Goal: Task Accomplishment & Management: Use online tool/utility

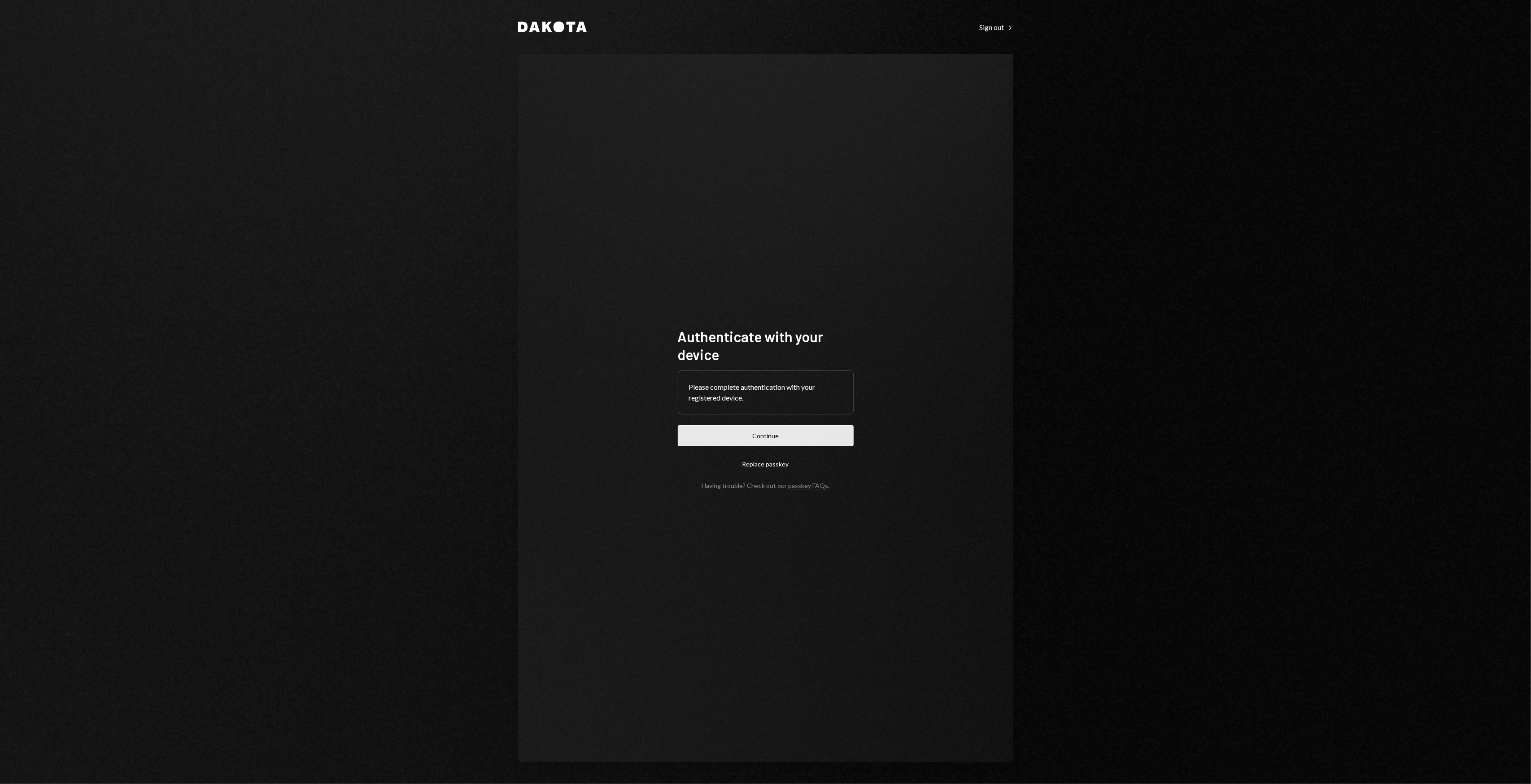
click at [813, 444] on button "Continue" at bounding box center [766, 436] width 176 height 21
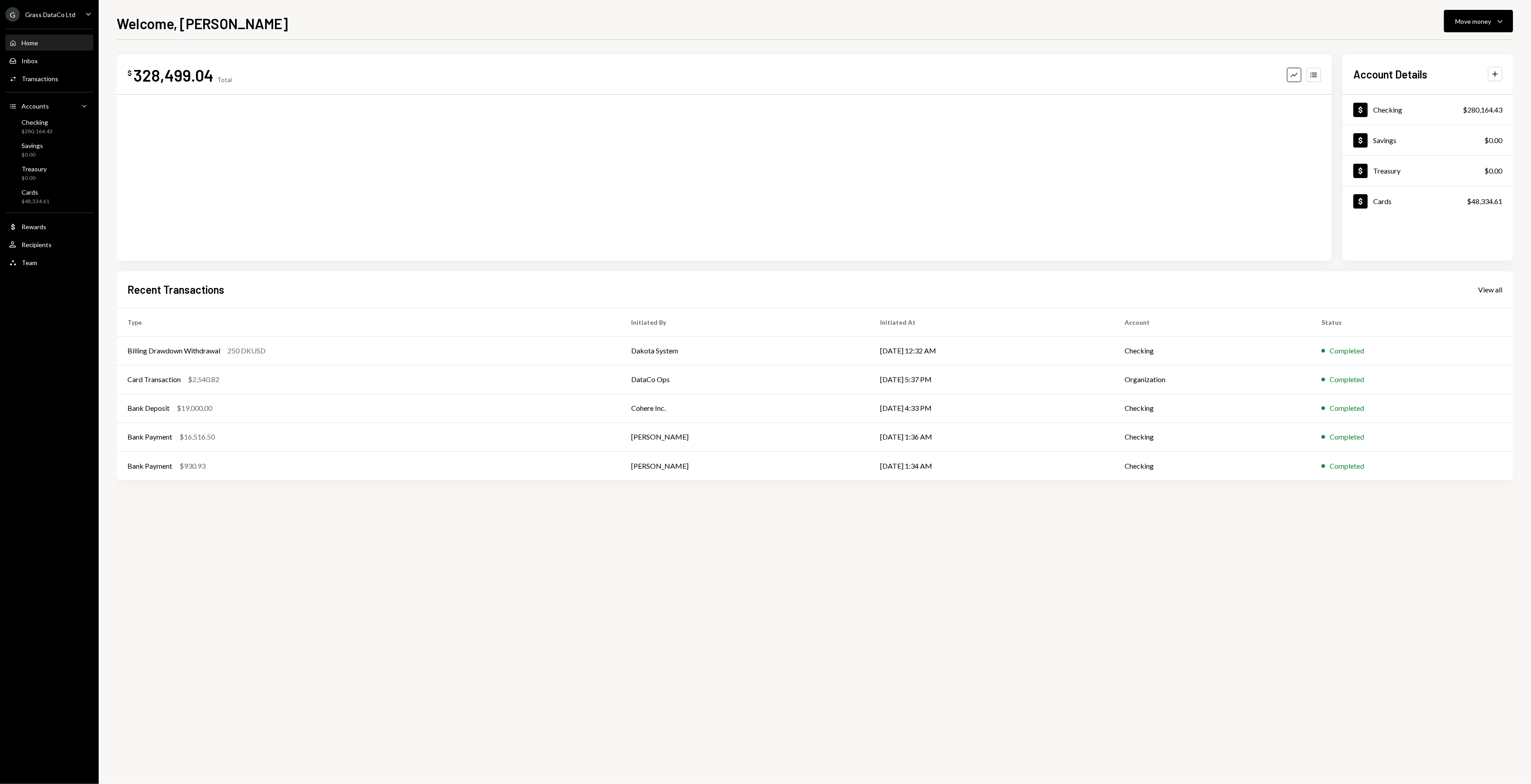
click at [79, 6] on ul "G Grass DataCo Ltd Caret Down Home Home Inbox Inbox Activities Transactions Acc…" at bounding box center [49, 136] width 99 height 272
click at [79, 10] on div "G Grass DataCo Ltd Caret Down" at bounding box center [49, 14] width 99 height 14
click at [71, 180] on div "LayerDrone Foundation" at bounding box center [71, 179] width 79 height 8
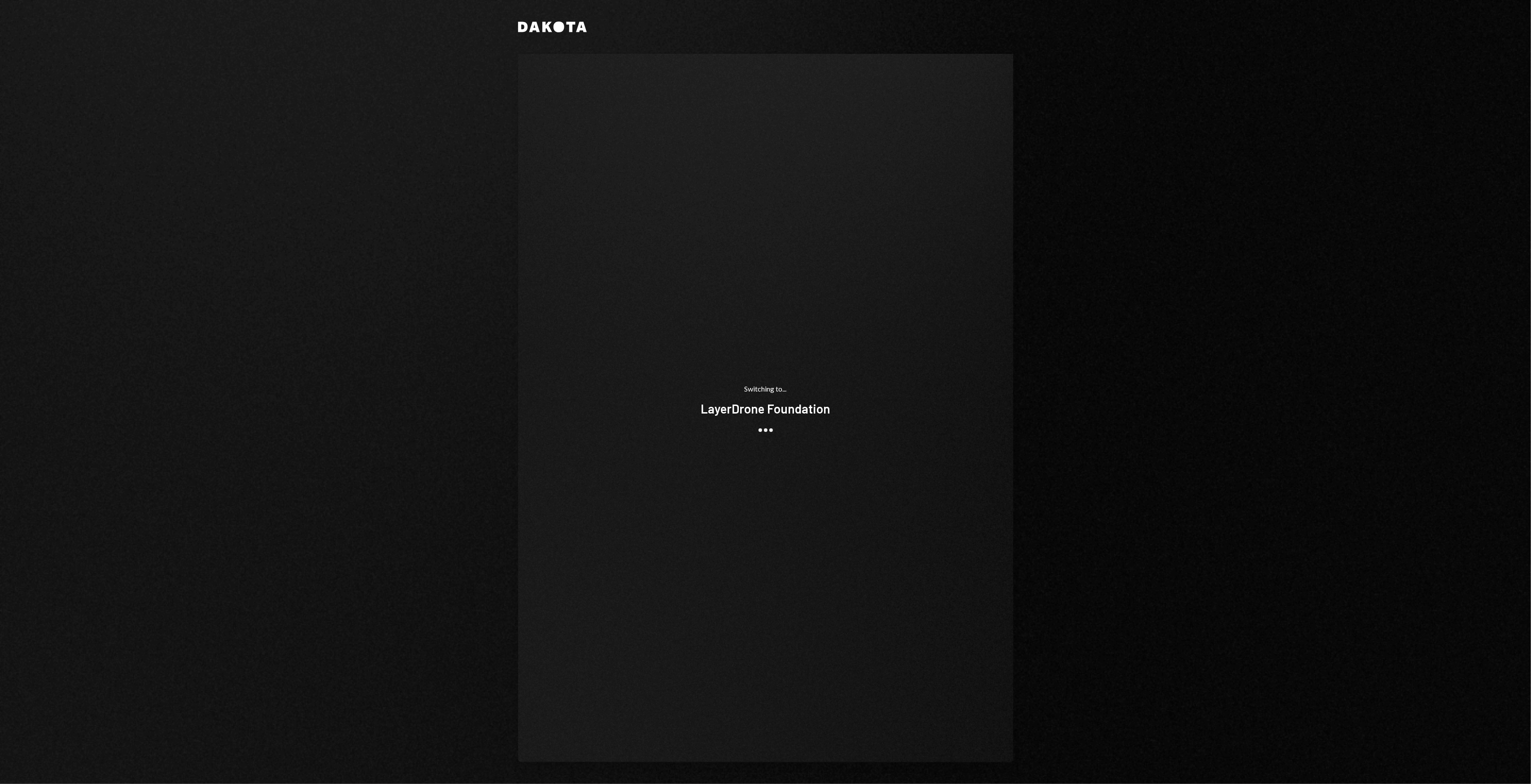
click at [1339, 238] on div "Dakota Switching to... LayerDrone Foundation" at bounding box center [766, 392] width 1531 height 784
drag, startPoint x: 1294, startPoint y: 203, endPoint x: 1254, endPoint y: 180, distance: 46.1
click at [1254, 180] on div "Dakota Switching to... LayerDrone Foundation" at bounding box center [766, 392] width 1531 height 784
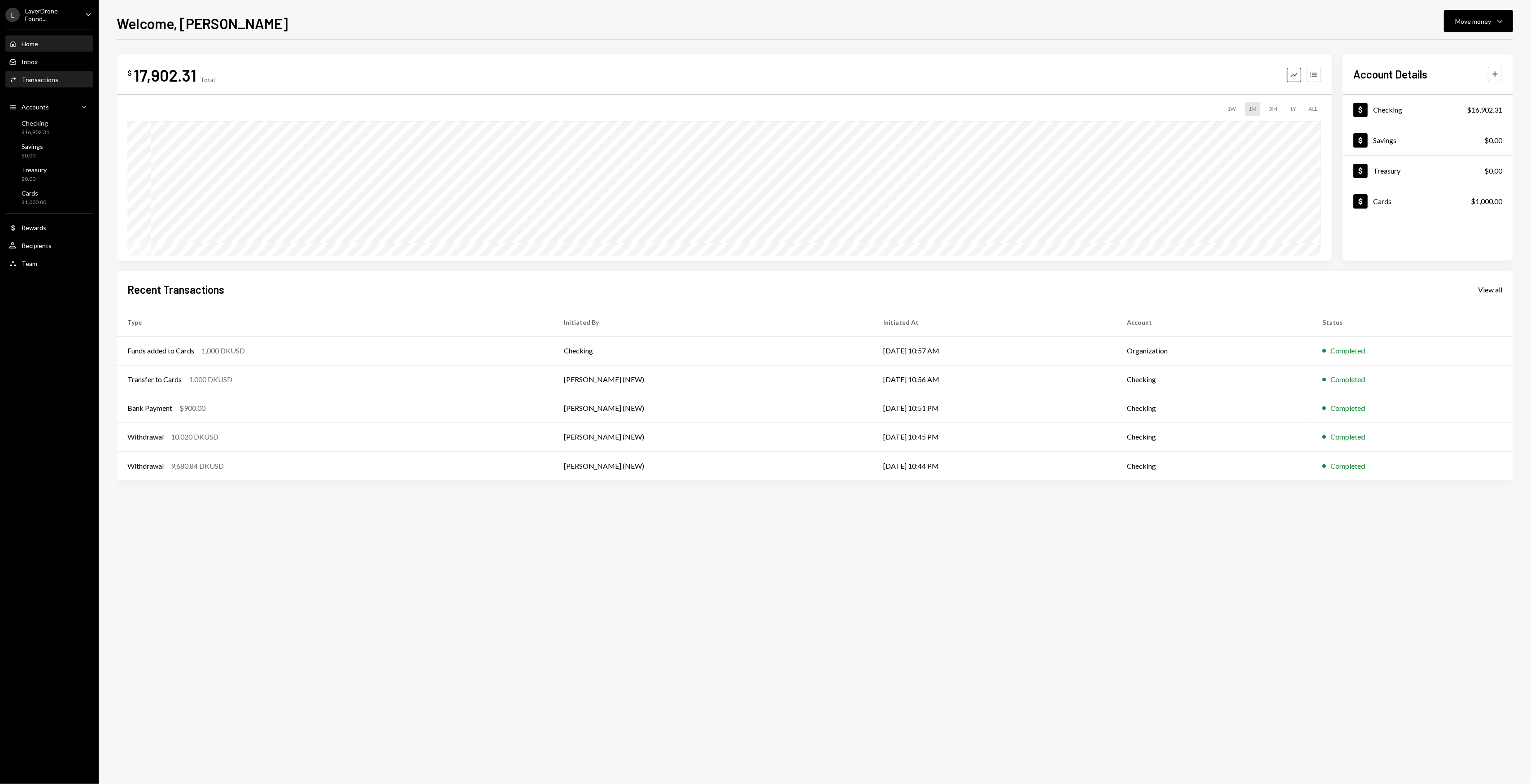
click at [23, 76] on div "Transactions" at bounding box center [40, 79] width 37 height 8
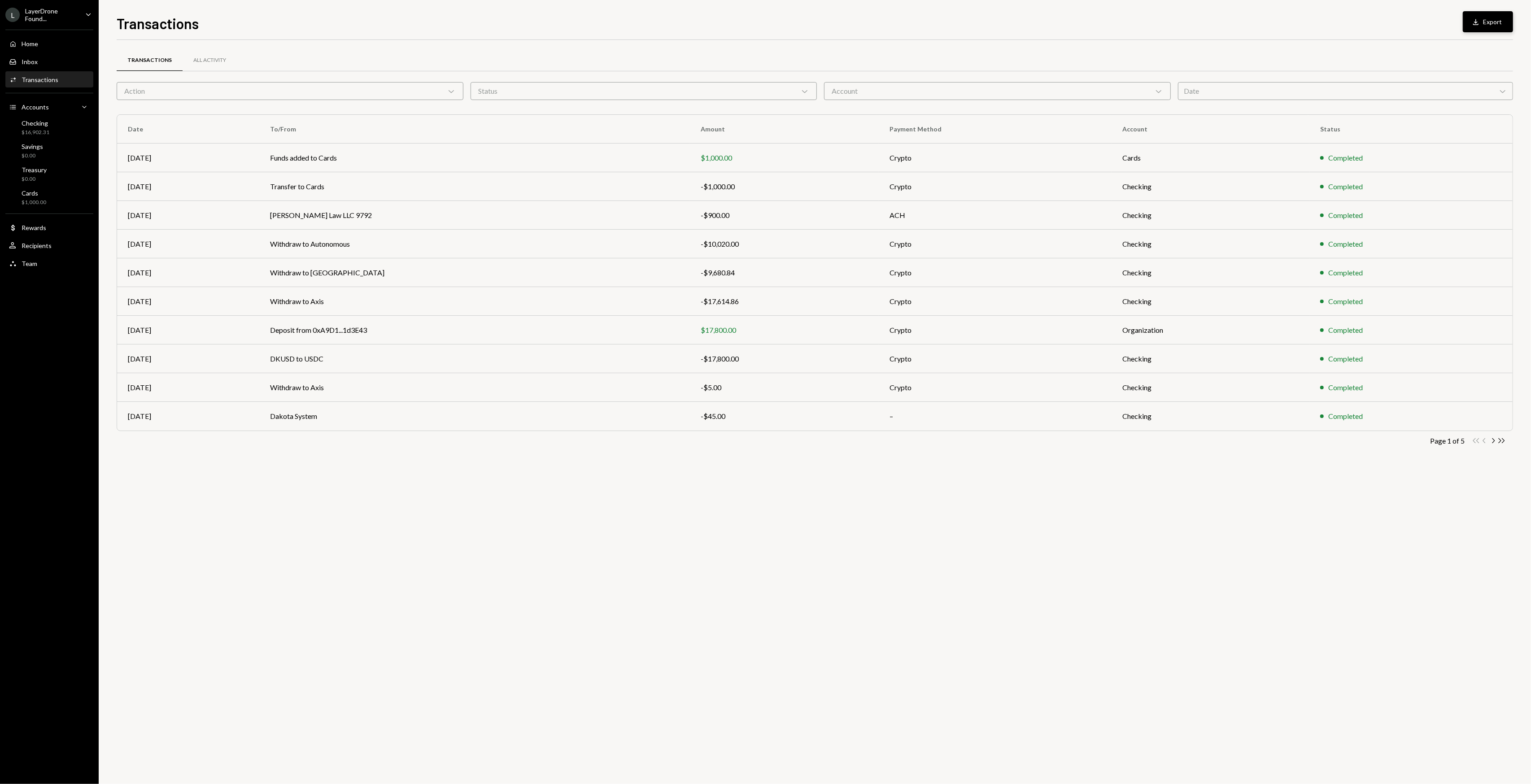
click at [1483, 23] on button "Download Export" at bounding box center [1488, 22] width 50 height 21
click at [298, 20] on div "Transactions Download Export" at bounding box center [815, 22] width 1397 height 19
drag, startPoint x: 298, startPoint y: 20, endPoint x: 285, endPoint y: 21, distance: 13.0
drag, startPoint x: 285, startPoint y: 21, endPoint x: 276, endPoint y: 19, distance: 9.2
click at [284, 21] on div "Transactions Download Export" at bounding box center [815, 22] width 1397 height 19
